Goal: Transaction & Acquisition: Download file/media

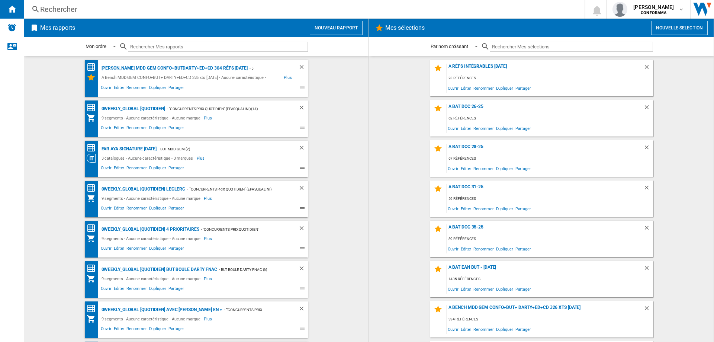
click at [103, 208] on span "Ouvrir" at bounding box center [106, 209] width 13 height 9
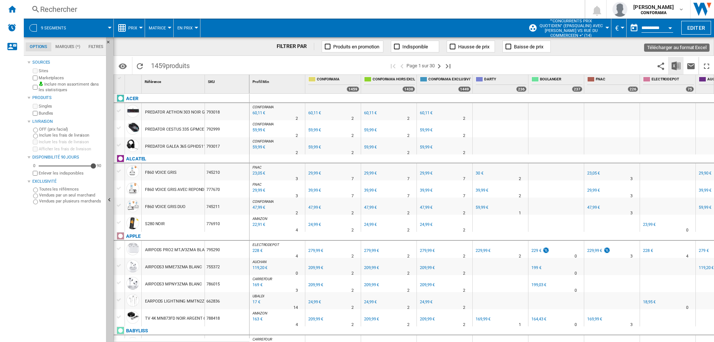
click at [675, 65] on img "Télécharger au format Excel" at bounding box center [676, 65] width 9 height 9
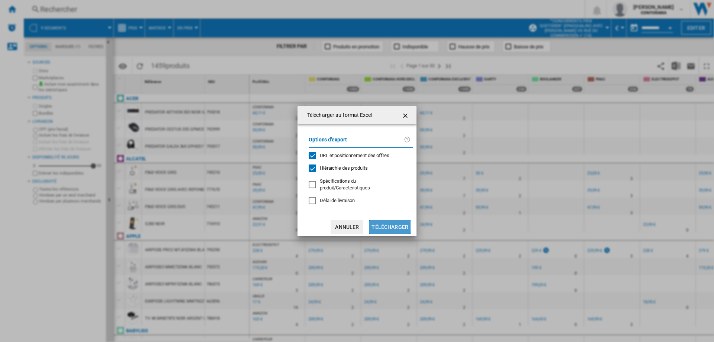
click at [384, 222] on button "Télécharger" at bounding box center [389, 226] width 41 height 13
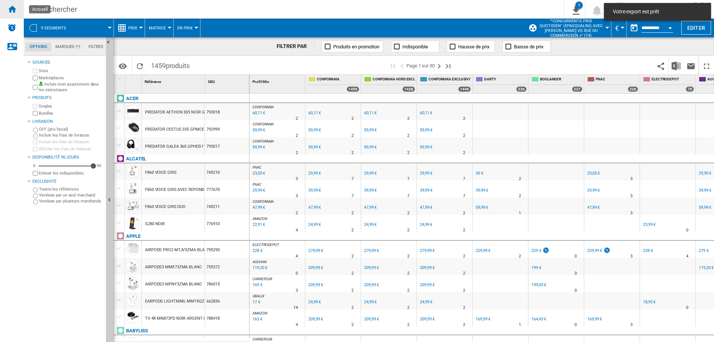
click at [11, 10] on ng-md-icon "Accueil" at bounding box center [11, 8] width 9 height 9
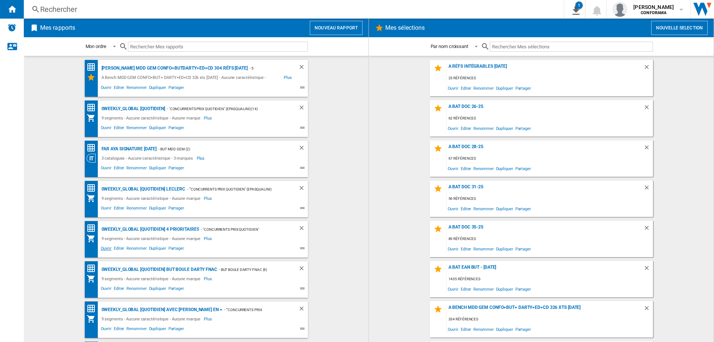
click at [102, 249] on span "Ouvrir" at bounding box center [106, 249] width 13 height 9
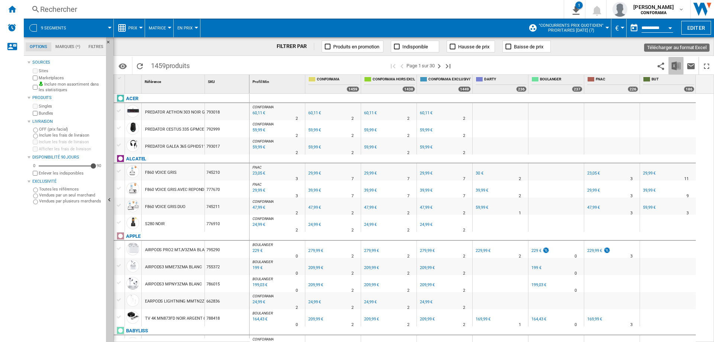
click at [676, 68] on img "Télécharger au format Excel" at bounding box center [676, 65] width 9 height 9
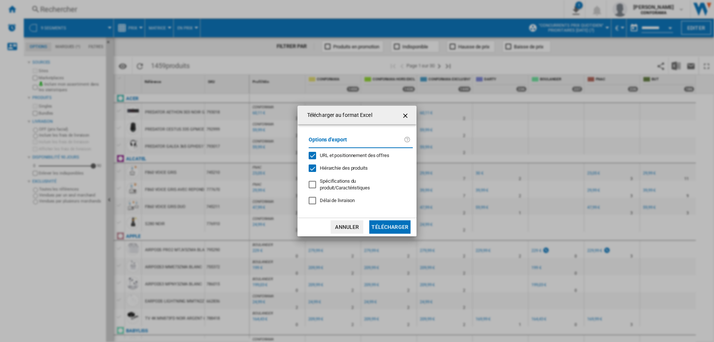
click at [390, 224] on button "Télécharger" at bounding box center [389, 226] width 41 height 13
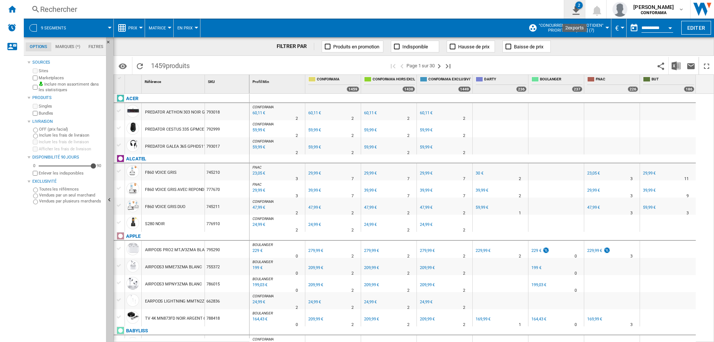
click at [577, 6] on div "2" at bounding box center [578, 4] width 7 height 7
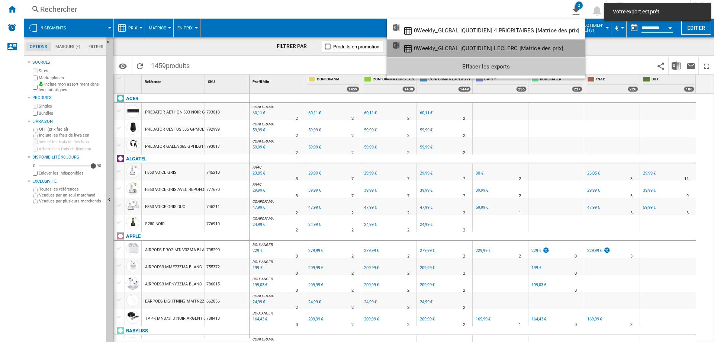
click at [483, 46] on div "0Weekly_GLOBAL [QUOTIDIEN] LECLERC [Matrice des prix]" at bounding box center [488, 48] width 149 height 7
